Goal: Task Accomplishment & Management: Use online tool/utility

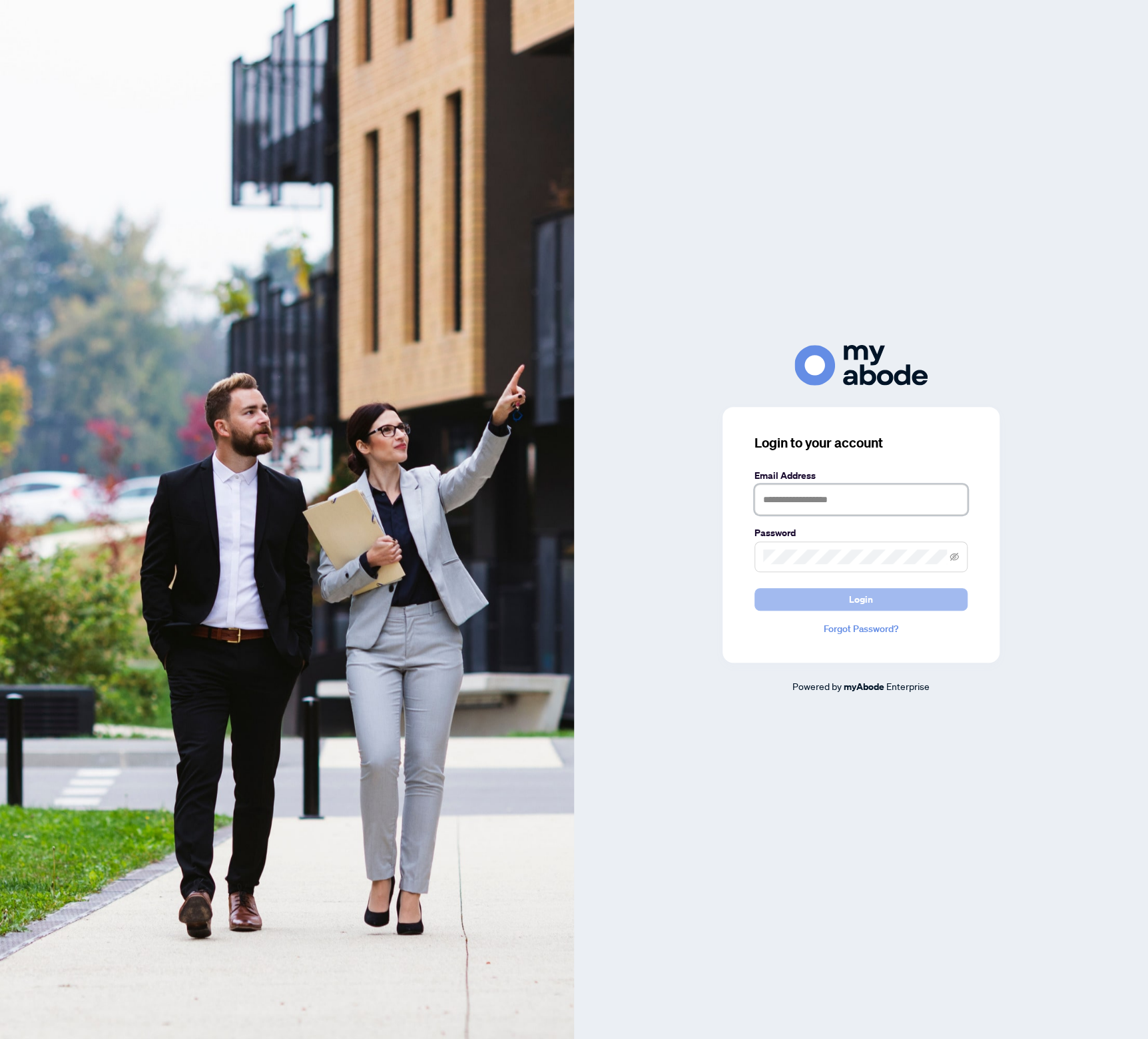
type input "**********"
click at [840, 596] on button "Login" at bounding box center [861, 599] width 213 height 23
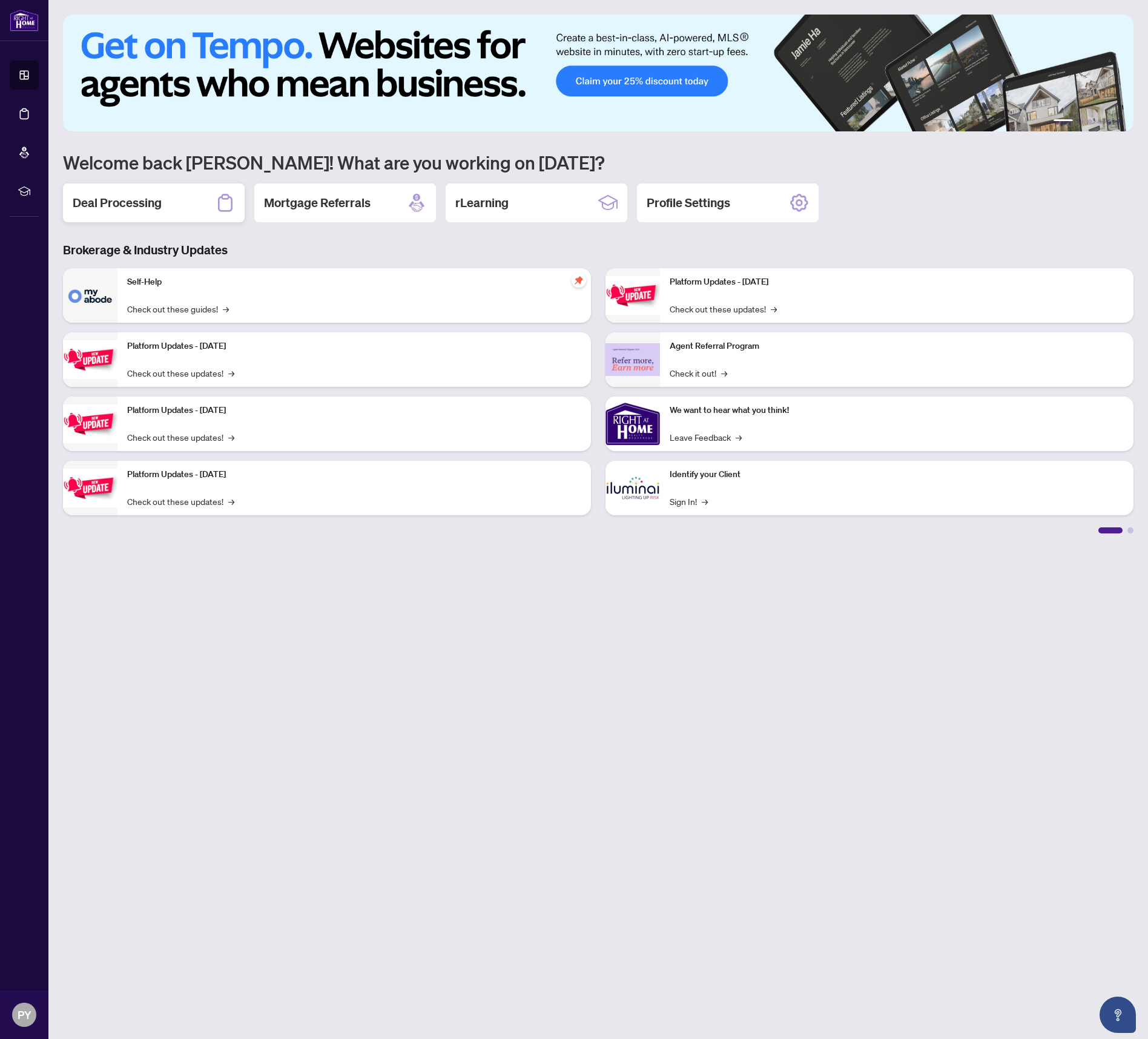
click at [167, 213] on div "Deal Processing" at bounding box center [153, 203] width 182 height 39
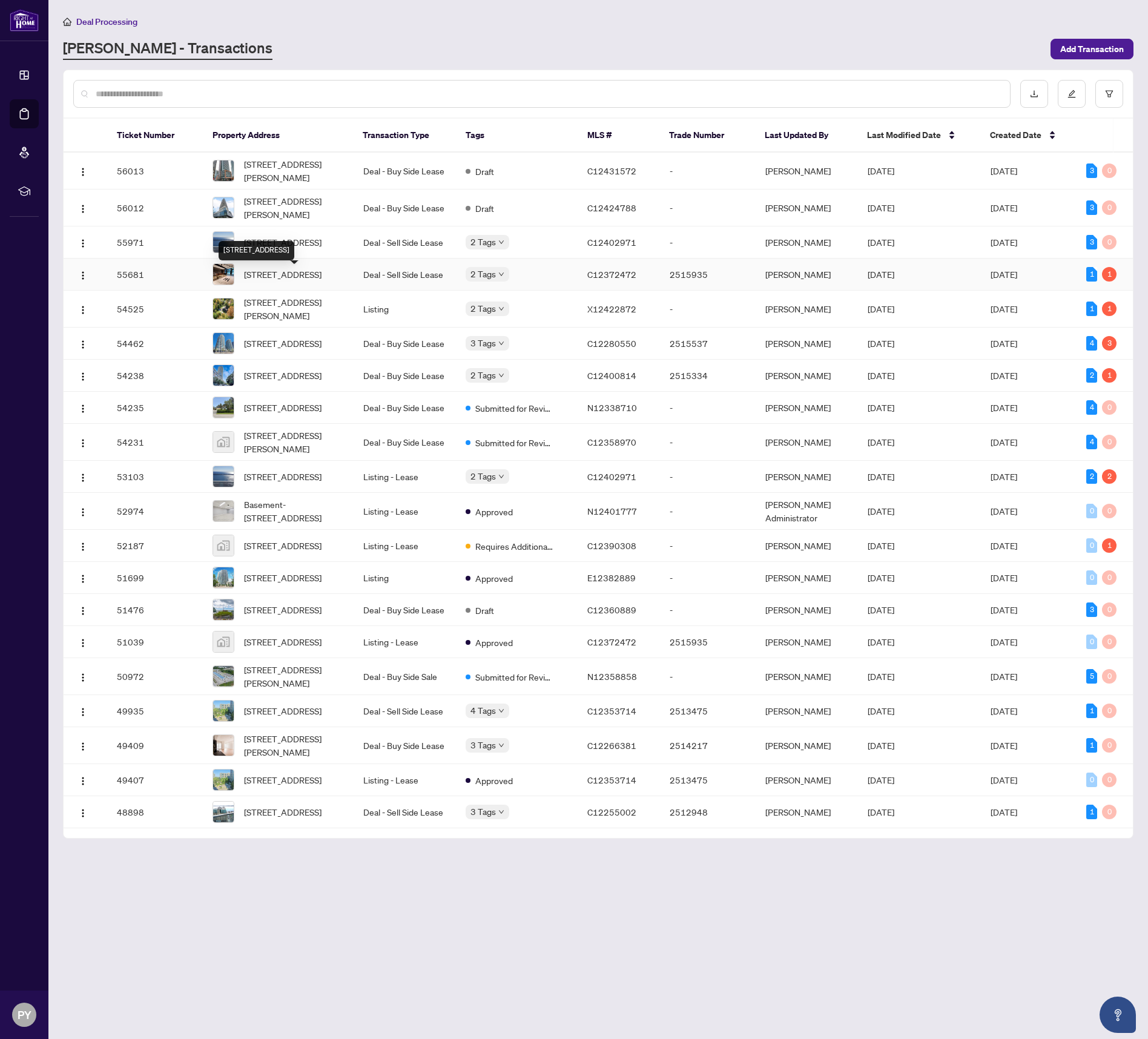
click at [302, 278] on span "[STREET_ADDRESS]" at bounding box center [283, 274] width 77 height 14
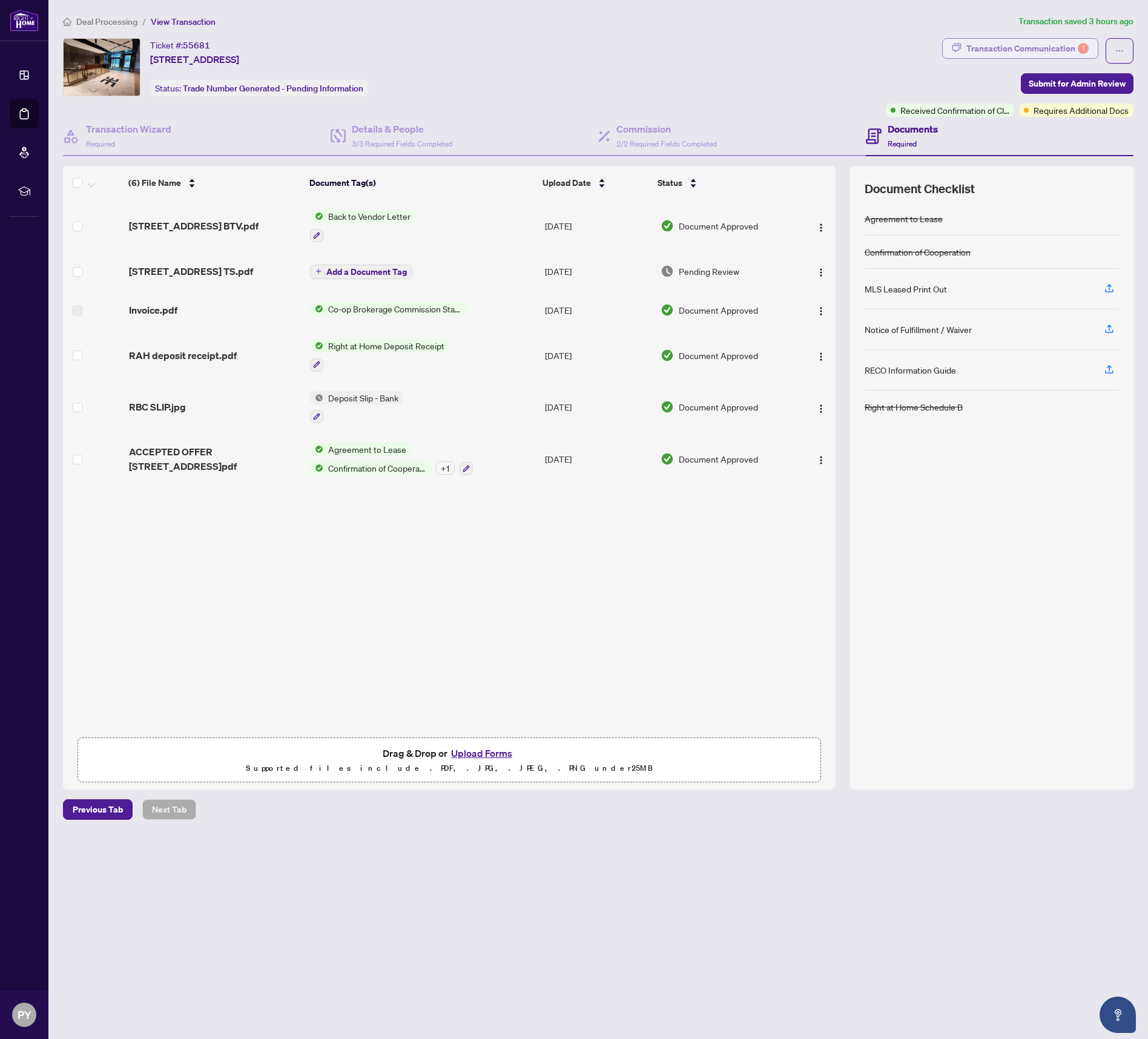
click at [962, 57] on span "button" at bounding box center [957, 49] width 10 height 20
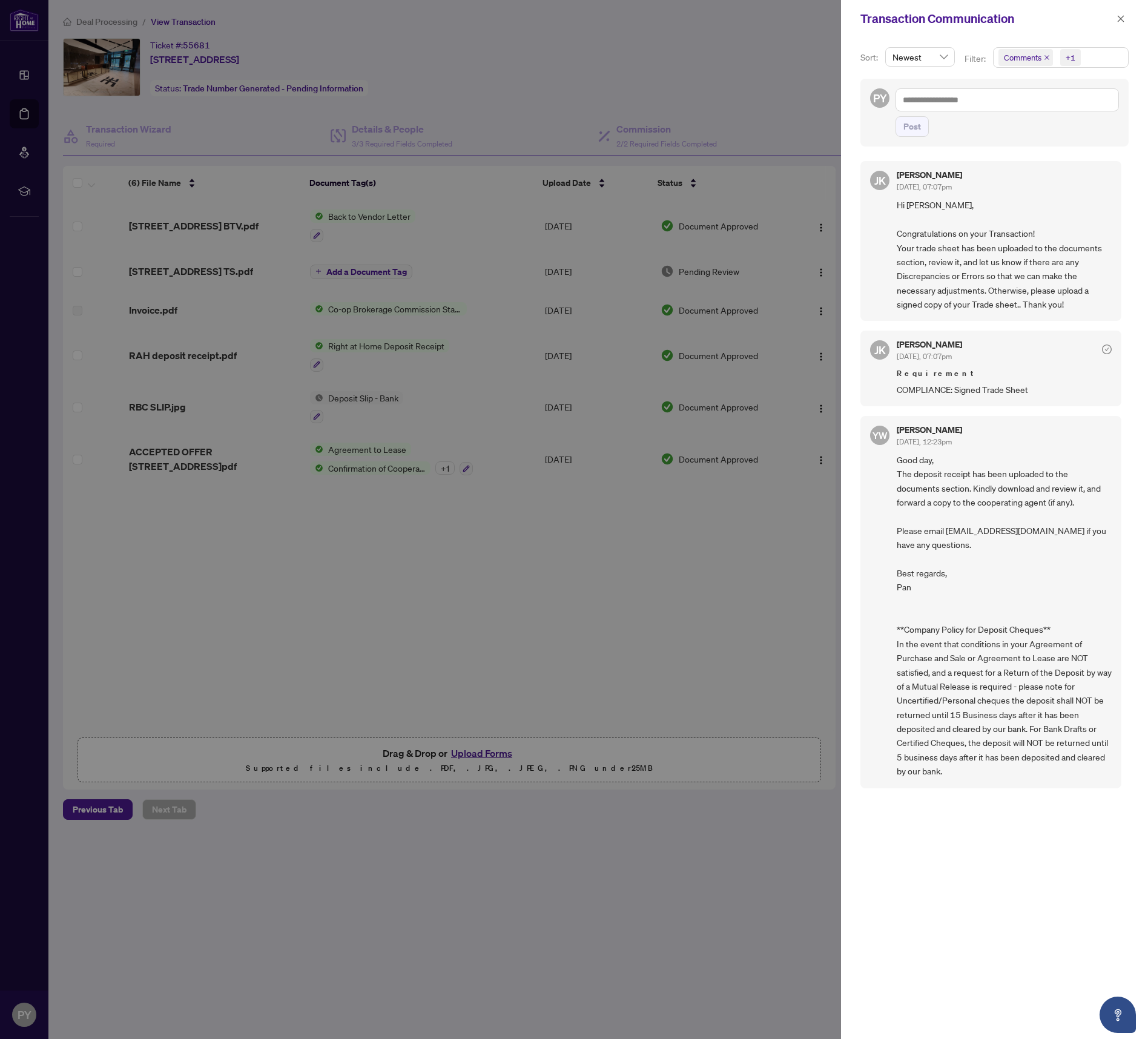
click at [691, 111] on div at bounding box center [574, 520] width 1148 height 1039
click at [1121, 24] on span "button" at bounding box center [1121, 19] width 8 height 20
